Goal: Task Accomplishment & Management: Manage account settings

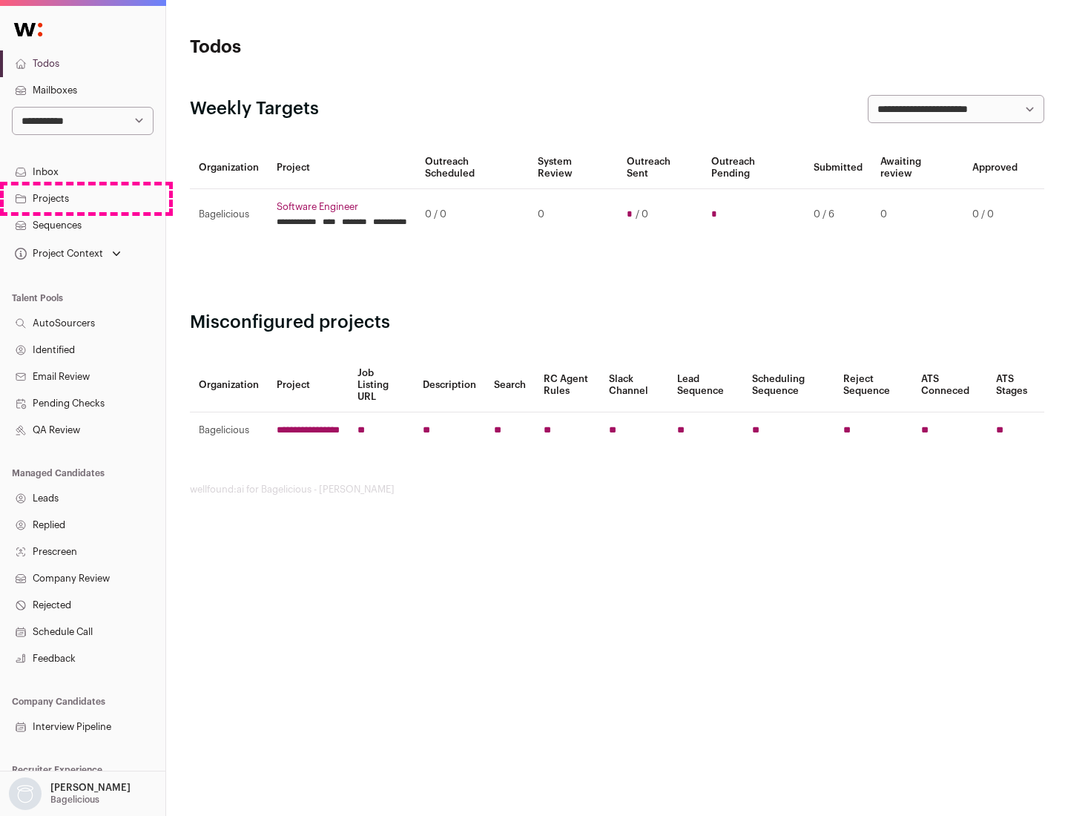
click at [82, 198] on link "Projects" at bounding box center [82, 198] width 165 height 27
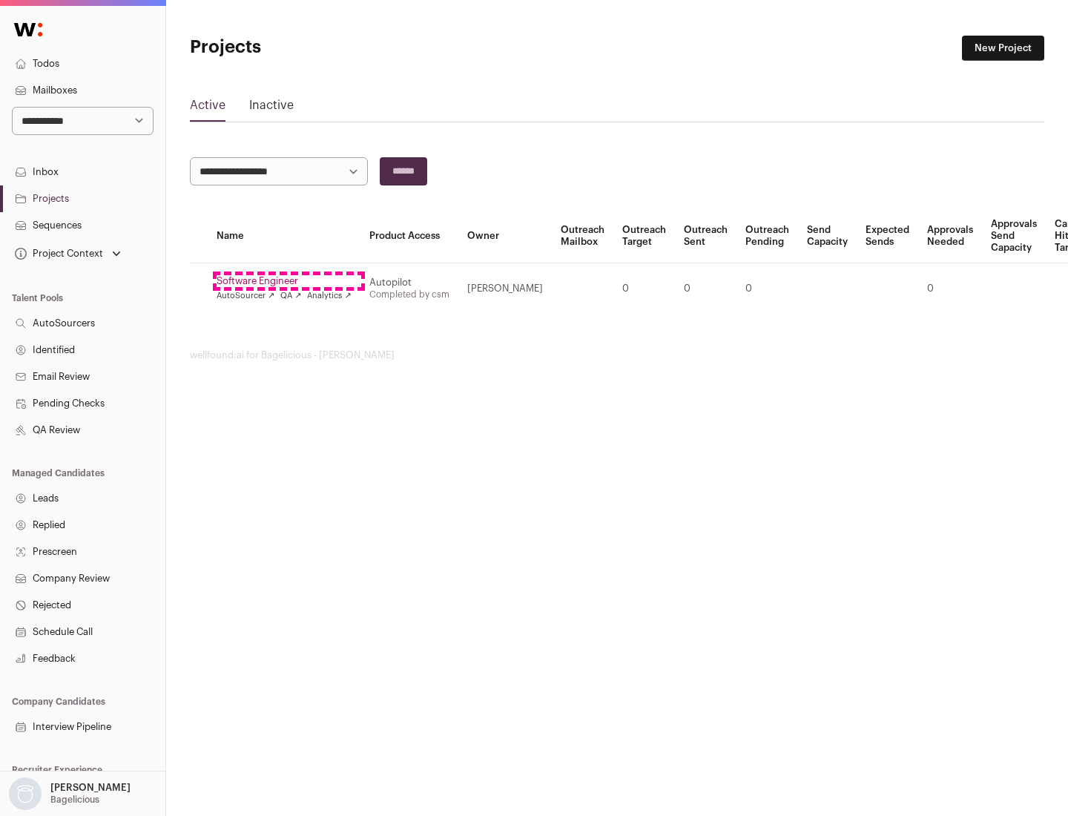
click at [289, 281] on link "Software Engineer" at bounding box center [284, 281] width 135 height 12
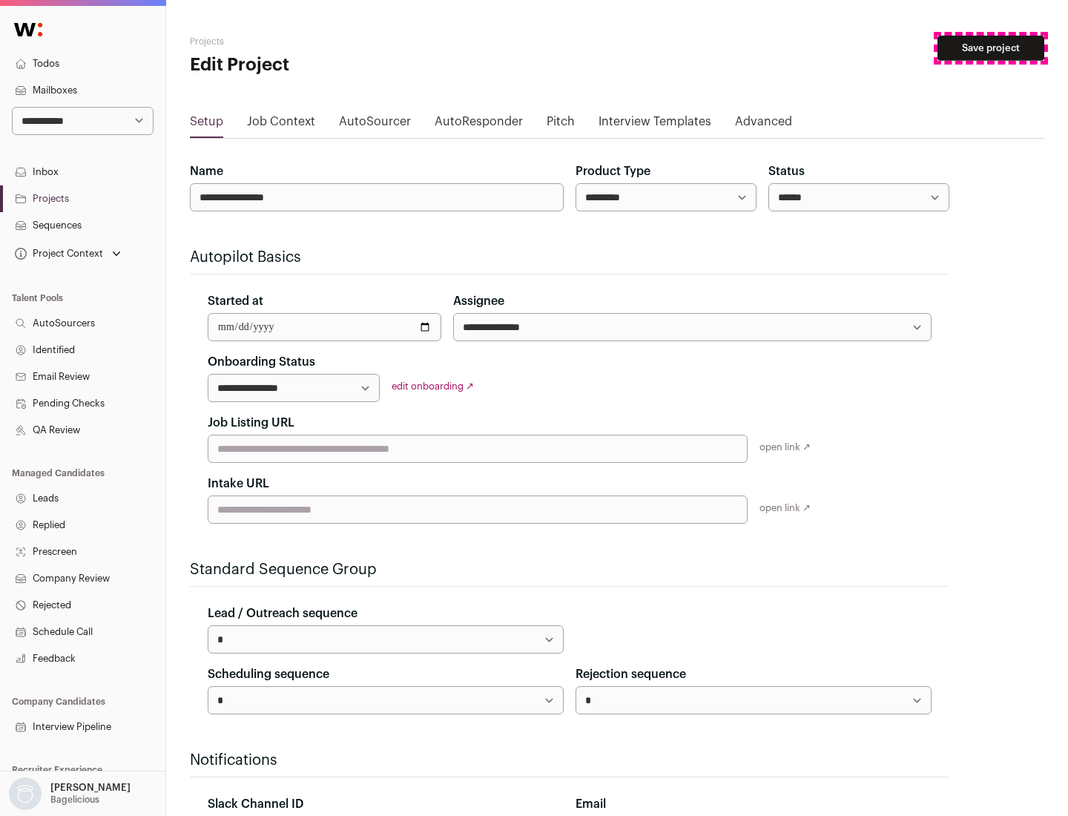
click at [991, 48] on button "Save project" at bounding box center [991, 48] width 107 height 25
